Goal: Transaction & Acquisition: Purchase product/service

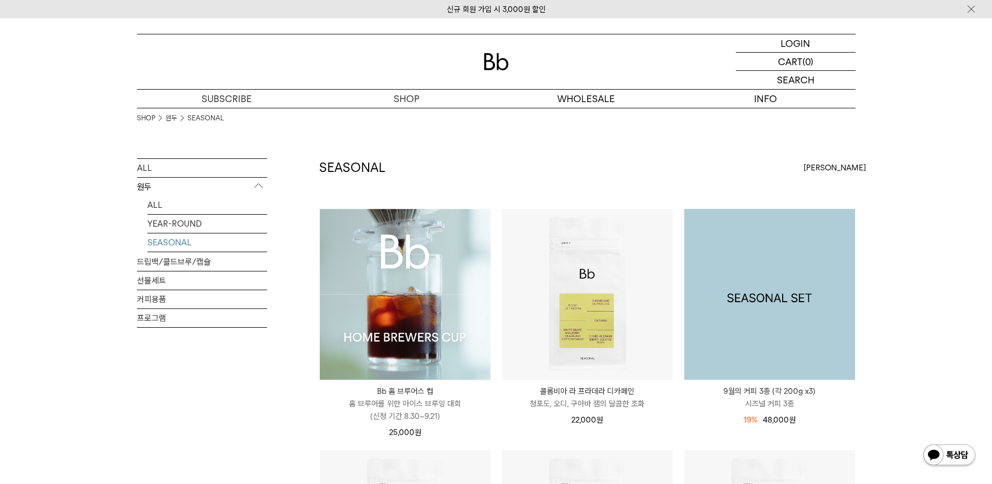
click at [787, 300] on img at bounding box center [770, 294] width 171 height 171
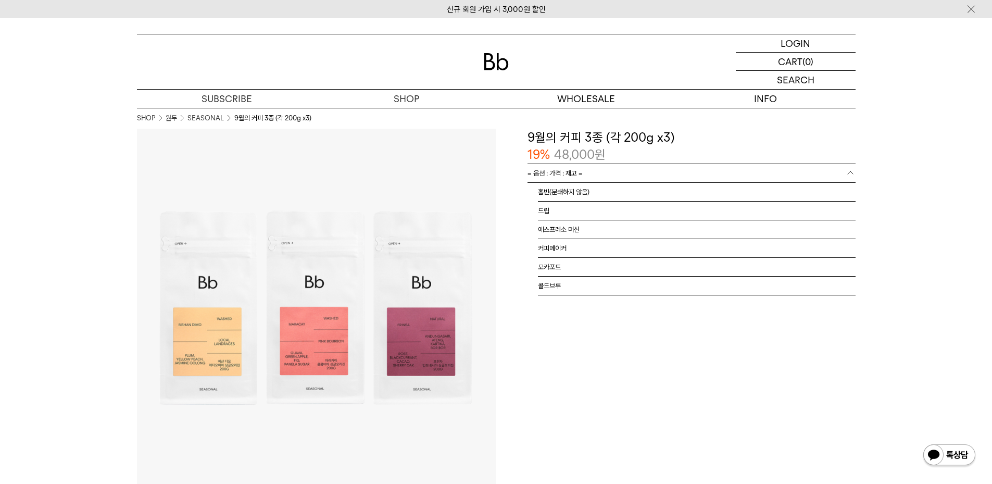
click at [589, 170] on link "= 옵션 : 가격 : 재고 =" at bounding box center [692, 173] width 328 height 18
